Goal: Information Seeking & Learning: Learn about a topic

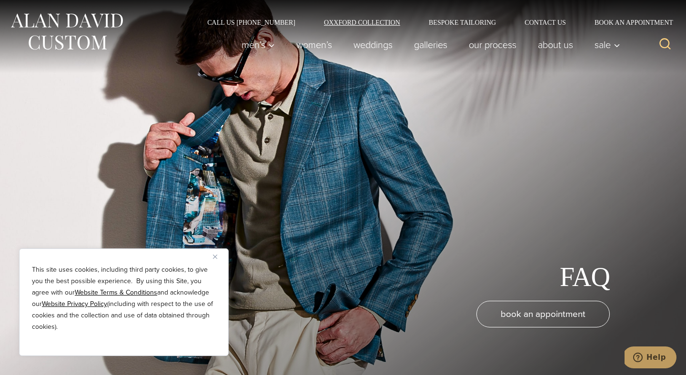
click at [368, 23] on link "Oxxford Collection" at bounding box center [362, 22] width 105 height 7
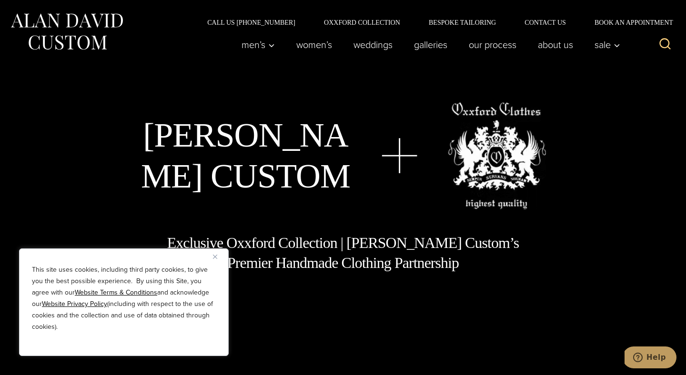
click at [214, 259] on button "Close" at bounding box center [218, 256] width 11 height 11
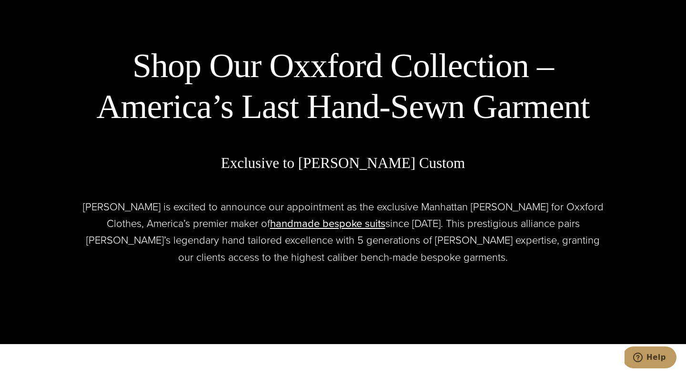
scroll to position [409, 0]
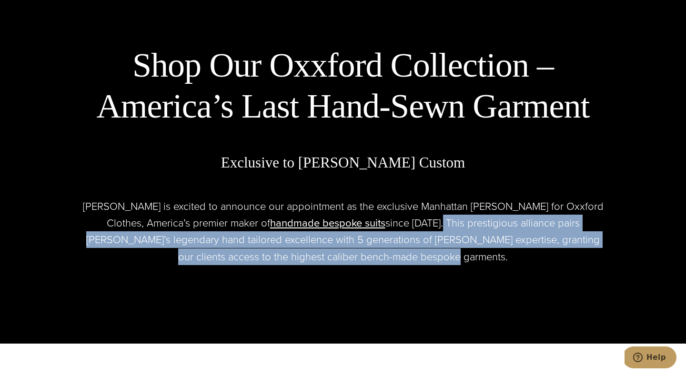
drag, startPoint x: 378, startPoint y: 225, endPoint x: 398, endPoint y: 269, distance: 47.7
click at [398, 269] on div "Shop Our Oxxford Collection – America’s Last Hand-Sewn Garment Exclusive to [PE…" at bounding box center [343, 155] width 667 height 354
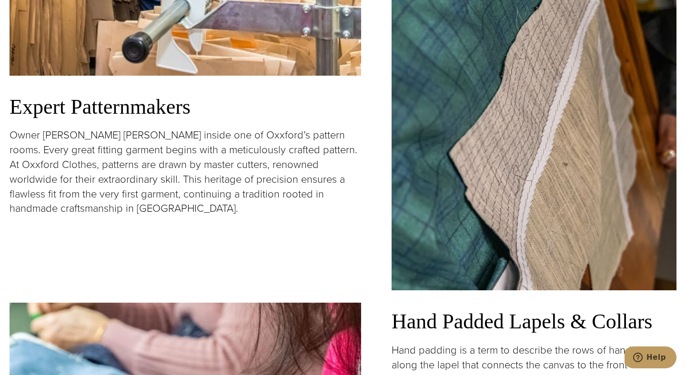
scroll to position [1200, 0]
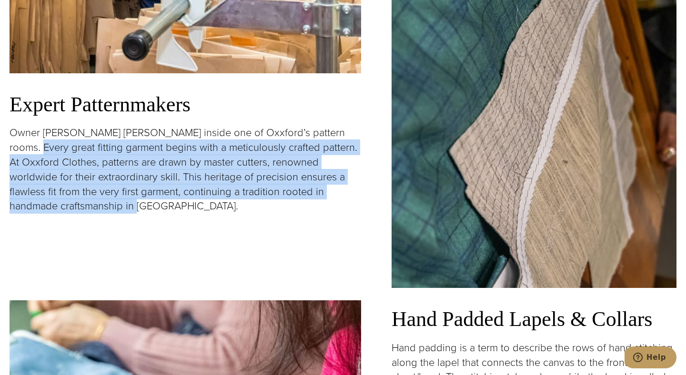
drag, startPoint x: 21, startPoint y: 148, endPoint x: 102, endPoint y: 202, distance: 97.2
click at [102, 202] on p "Owner [PERSON_NAME] [PERSON_NAME] inside one of Oxxford’s pattern rooms. Every …" at bounding box center [185, 170] width 351 height 88
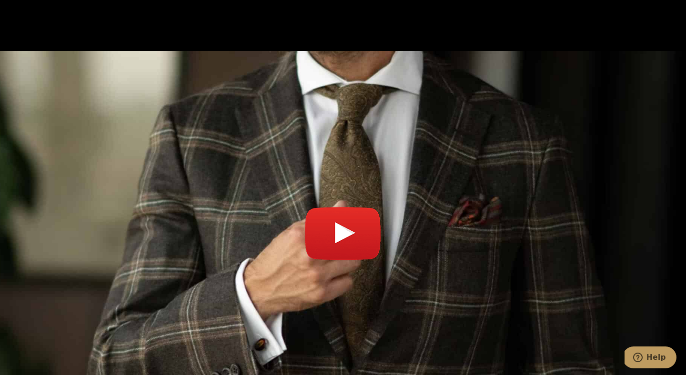
scroll to position [3265, 0]
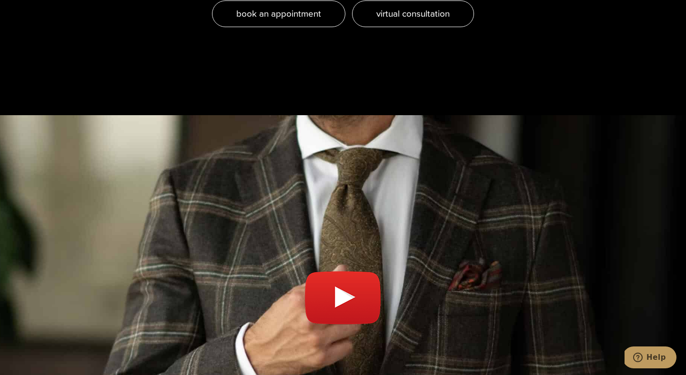
click at [373, 270] on link "Play video" at bounding box center [343, 302] width 667 height 351
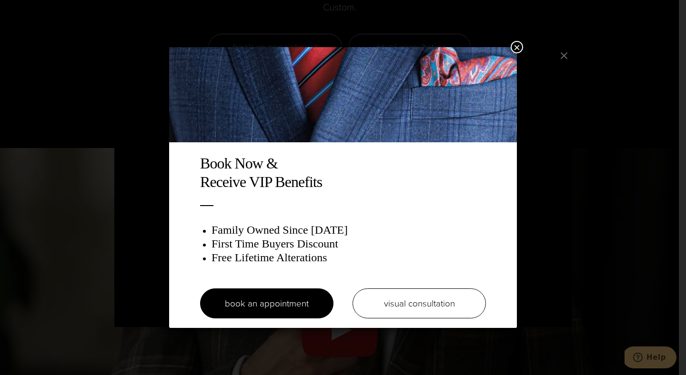
scroll to position [3357, 0]
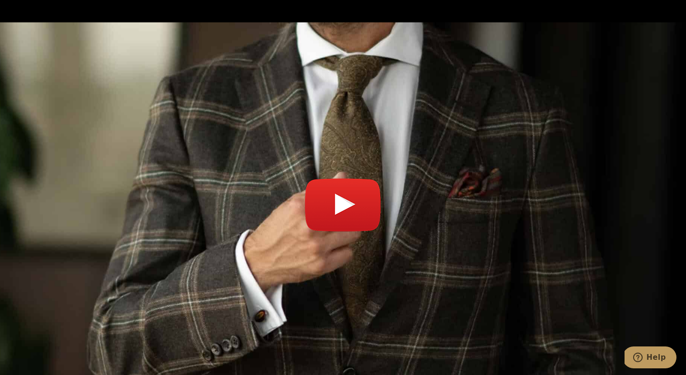
click at [290, 141] on link "Play video" at bounding box center [343, 209] width 667 height 351
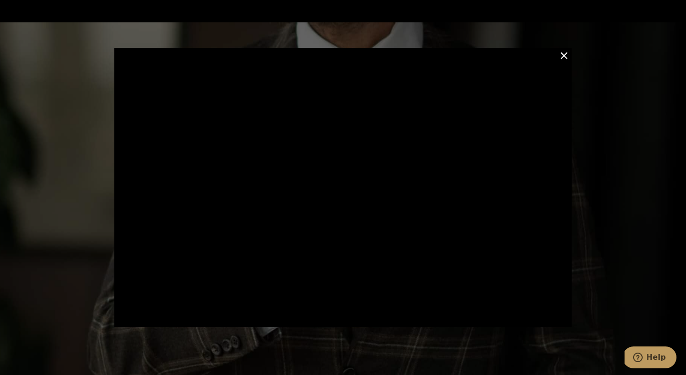
click at [50, 139] on div at bounding box center [343, 187] width 686 height 375
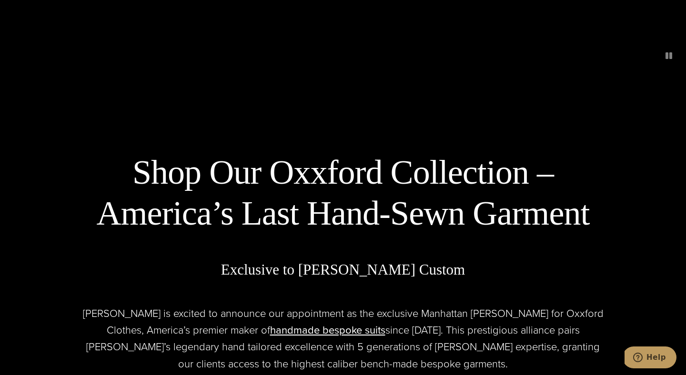
scroll to position [0, 0]
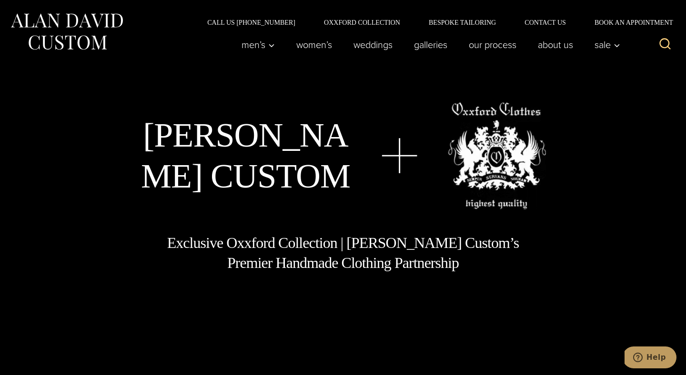
click at [112, 254] on div "[PERSON_NAME] Custom Exclusive Oxxford Collection | [PERSON_NAME] Custom’s Prem…" at bounding box center [343, 187] width 667 height 170
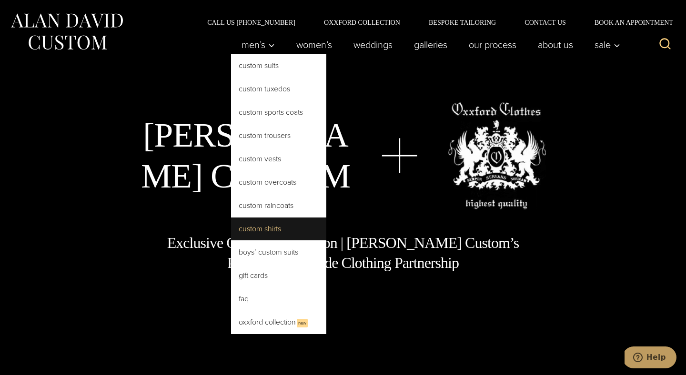
click at [275, 233] on link "Custom Shirts" at bounding box center [278, 229] width 95 height 23
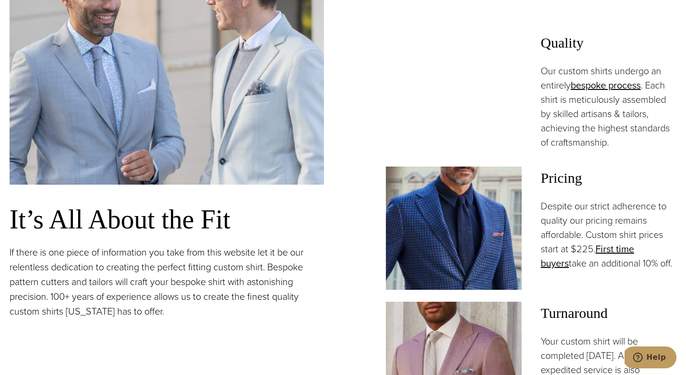
scroll to position [688, 0]
